Goal: Task Accomplishment & Management: Use online tool/utility

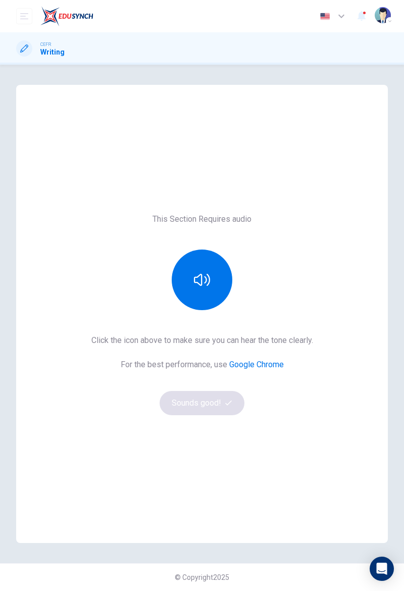
click at [201, 294] on button "button" at bounding box center [202, 280] width 61 height 61
click at [221, 406] on button "Sounds good!" at bounding box center [202, 403] width 85 height 24
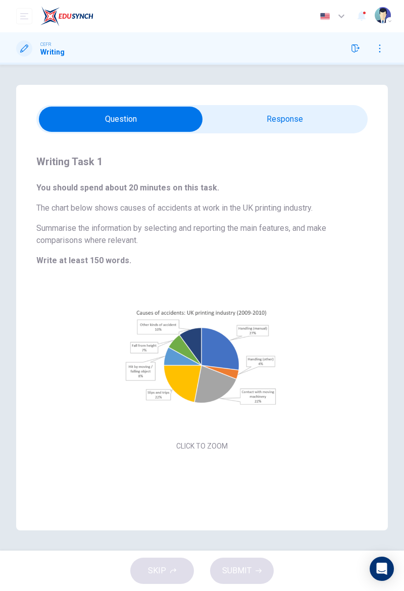
click at [267, 431] on div "Click to Zoom" at bounding box center [201, 366] width 331 height 174
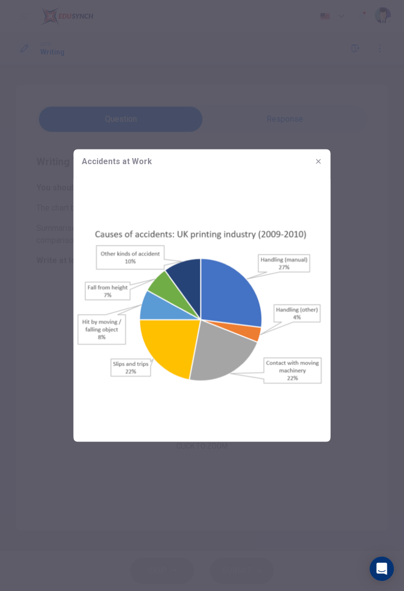
click at [369, 371] on div at bounding box center [202, 295] width 404 height 591
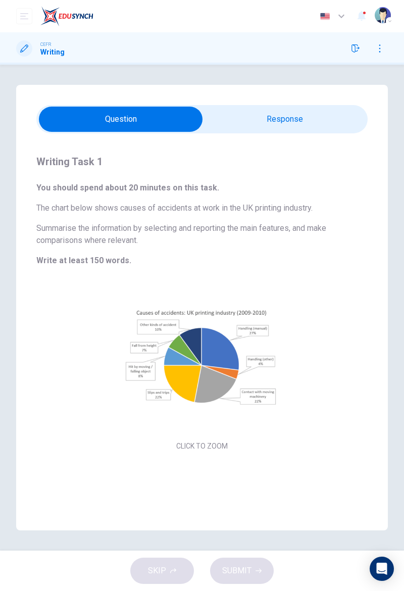
click at [332, 128] on input "checkbox" at bounding box center [120, 119] width 497 height 25
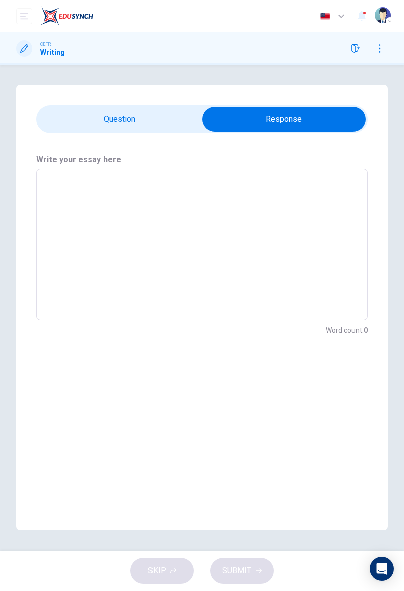
click at [89, 118] on input "checkbox" at bounding box center [283, 119] width 497 height 25
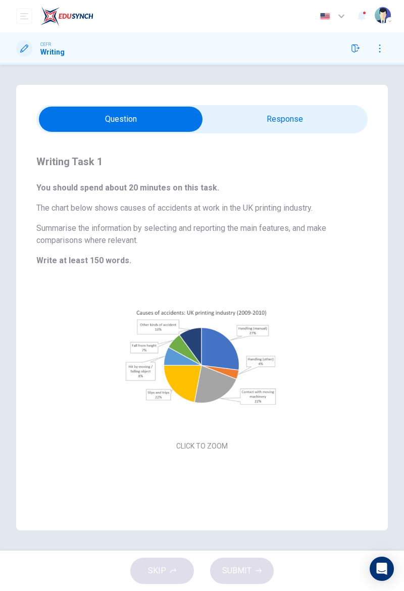
click at [327, 129] on input "checkbox" at bounding box center [120, 119] width 497 height 25
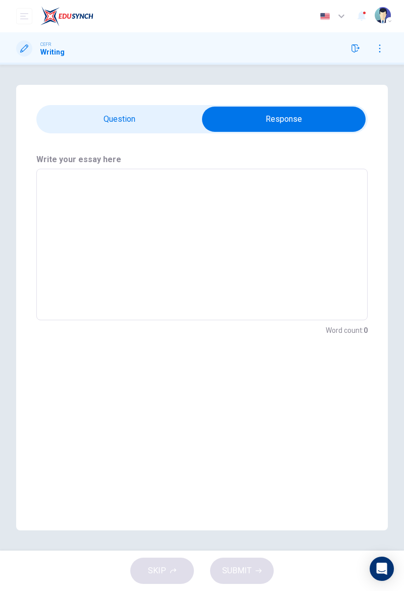
click at [343, 119] on input "checkbox" at bounding box center [283, 119] width 497 height 25
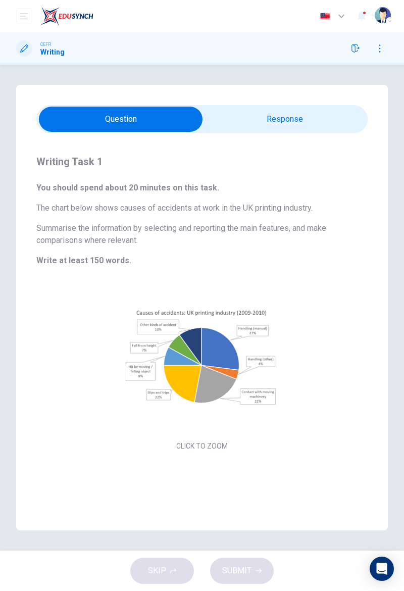
click at [84, 107] on input "checkbox" at bounding box center [120, 119] width 497 height 25
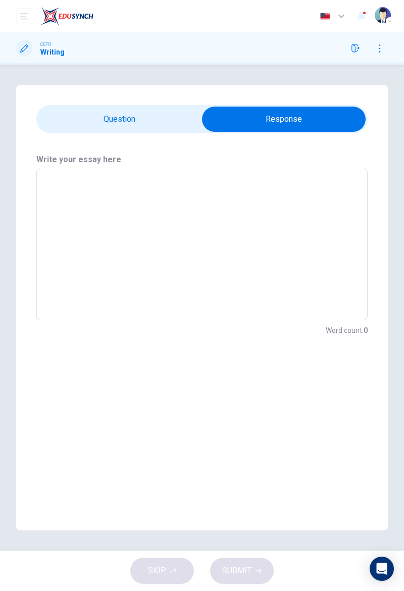
click at [345, 120] on input "checkbox" at bounding box center [283, 119] width 497 height 25
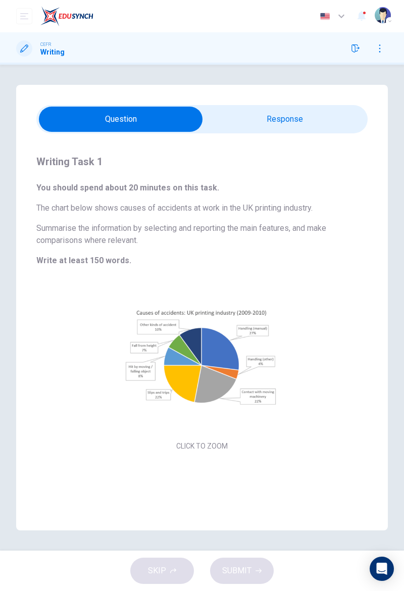
click at [90, 115] on input "checkbox" at bounding box center [120, 119] width 497 height 25
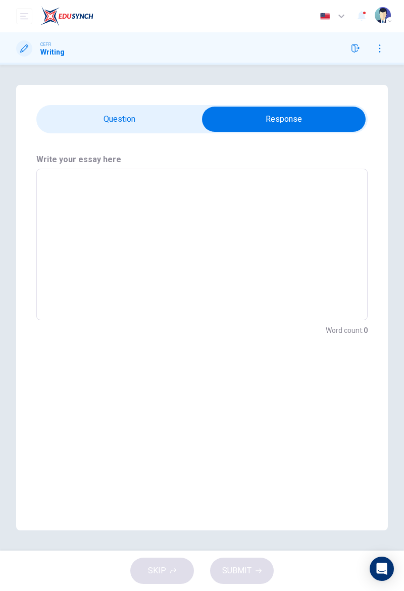
click at [344, 119] on input "checkbox" at bounding box center [283, 119] width 497 height 25
checkbox input "false"
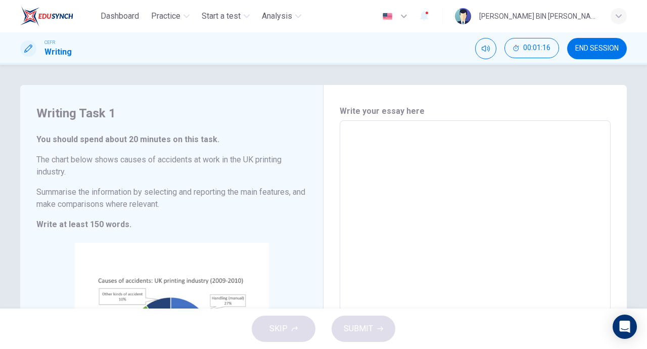
click at [404, 209] on textarea at bounding box center [475, 270] width 257 height 282
click at [404, 132] on textarea at bounding box center [475, 270] width 257 height 282
click at [404, 140] on textarea at bounding box center [475, 270] width 257 height 282
